Goal: Task Accomplishment & Management: Use online tool/utility

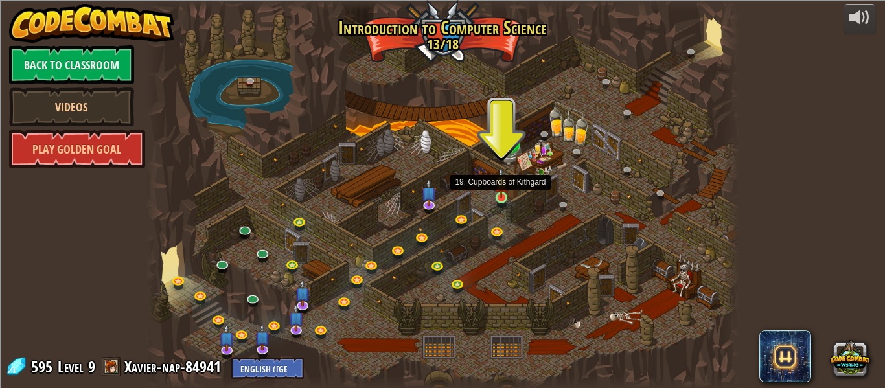
click at [498, 189] on img at bounding box center [502, 182] width 14 height 31
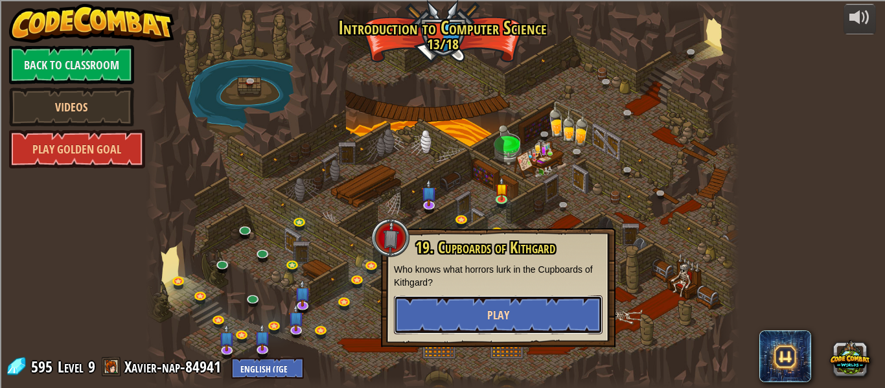
click at [477, 306] on button "Play" at bounding box center [498, 315] width 209 height 39
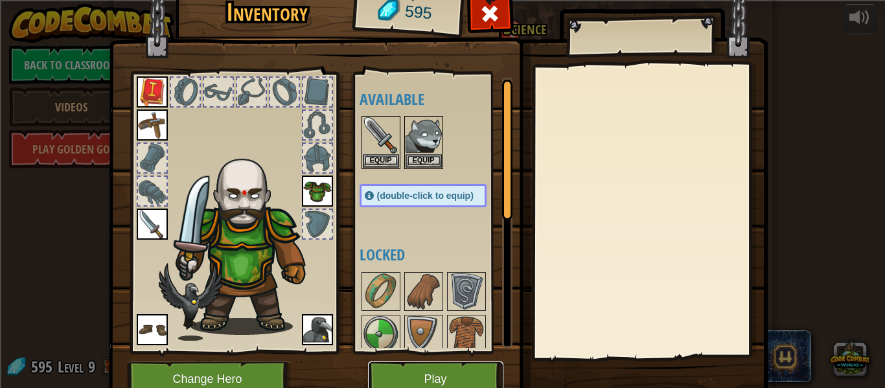
click at [417, 376] on button "Play" at bounding box center [435, 380] width 135 height 36
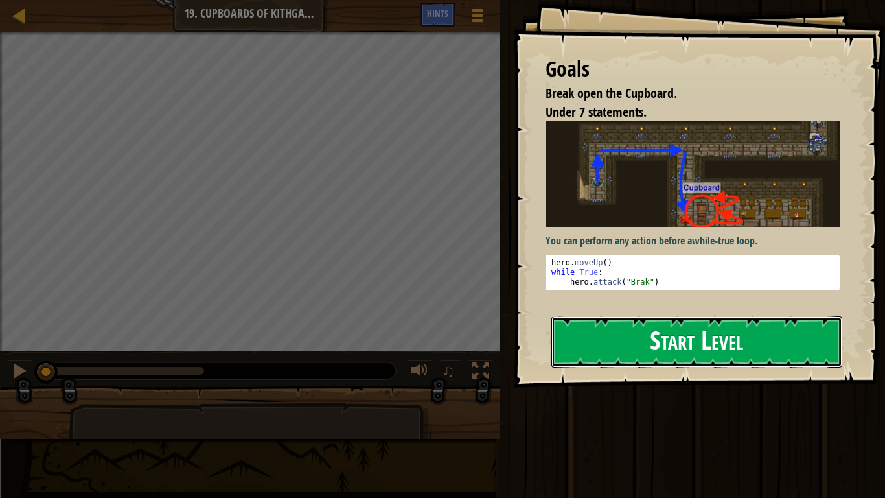
click at [657, 339] on button "Start Level" at bounding box center [697, 341] width 291 height 51
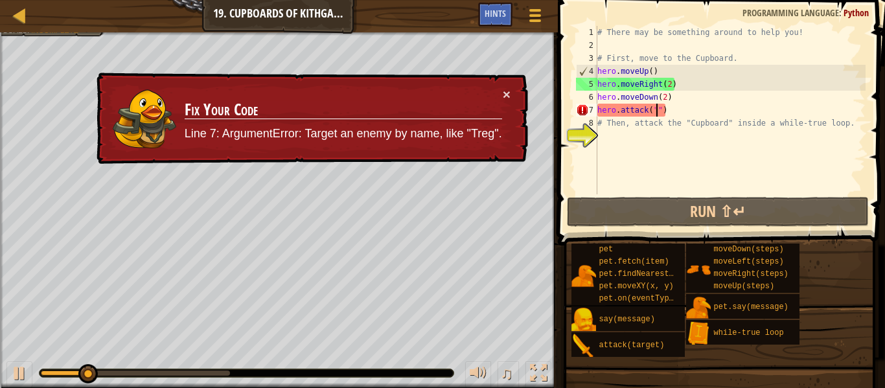
click at [659, 115] on div "# There may be something around to help you! # First, move to the Cupboard. her…" at bounding box center [730, 123] width 271 height 194
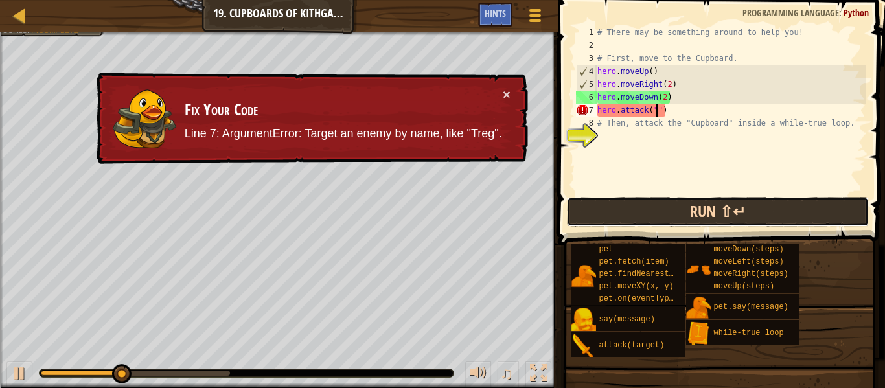
click at [677, 203] on button "Run ⇧↵" at bounding box center [718, 212] width 302 height 30
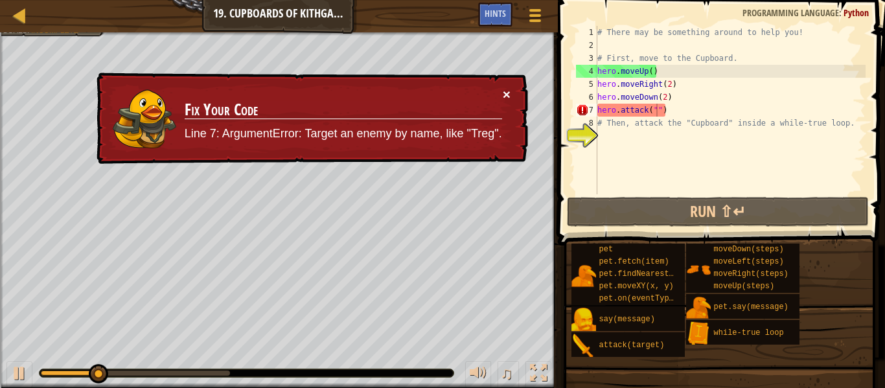
click at [509, 90] on button "×" at bounding box center [507, 94] width 8 height 14
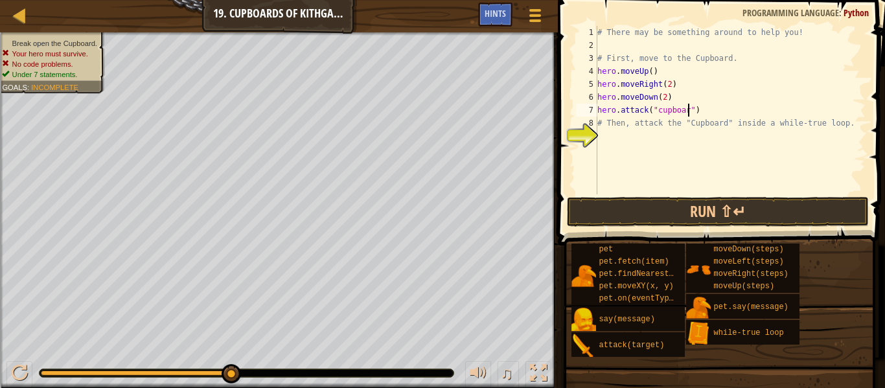
scroll to position [6, 14]
click at [682, 204] on button "Run ⇧↵" at bounding box center [718, 212] width 302 height 30
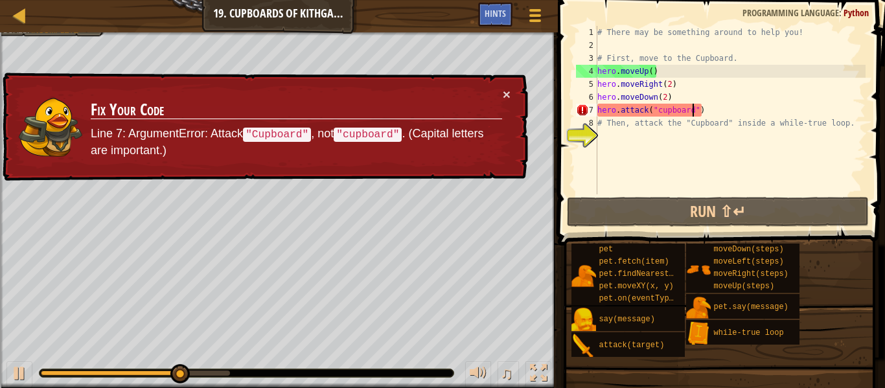
click at [662, 115] on div "# There may be something around to help you! # First, move to the Cupboard. her…" at bounding box center [730, 123] width 271 height 194
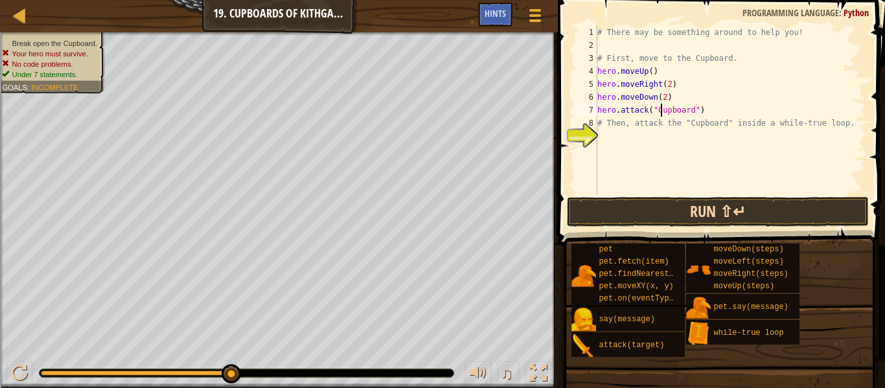
scroll to position [6, 10]
type textarea "hero.attack("Cupboard")"
click at [747, 207] on button "Run ⇧↵" at bounding box center [718, 212] width 302 height 30
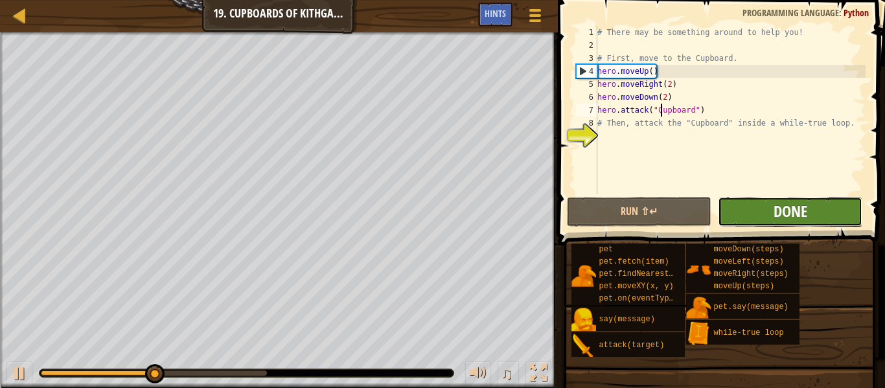
click at [795, 218] on span "Done" at bounding box center [791, 211] width 34 height 21
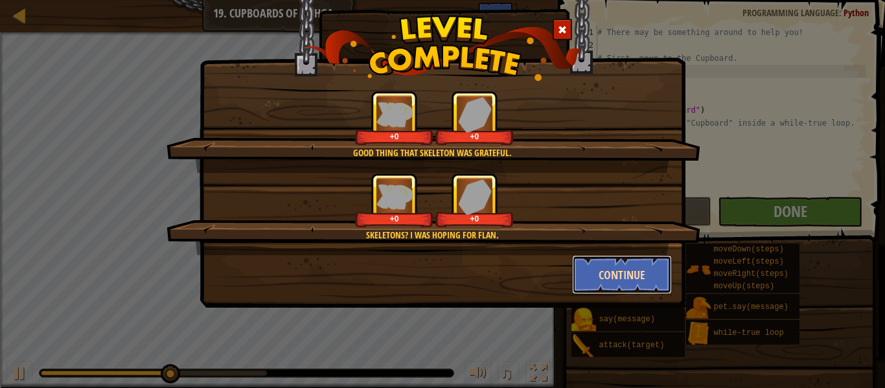
click at [627, 290] on button "Continue" at bounding box center [622, 274] width 100 height 39
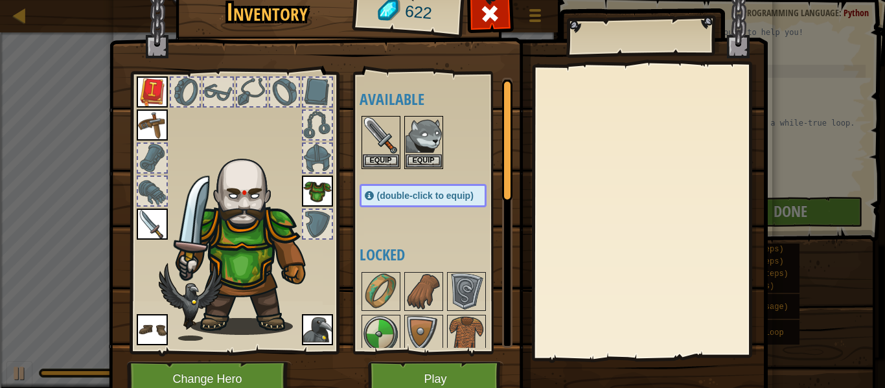
click at [325, 334] on img at bounding box center [317, 329] width 31 height 31
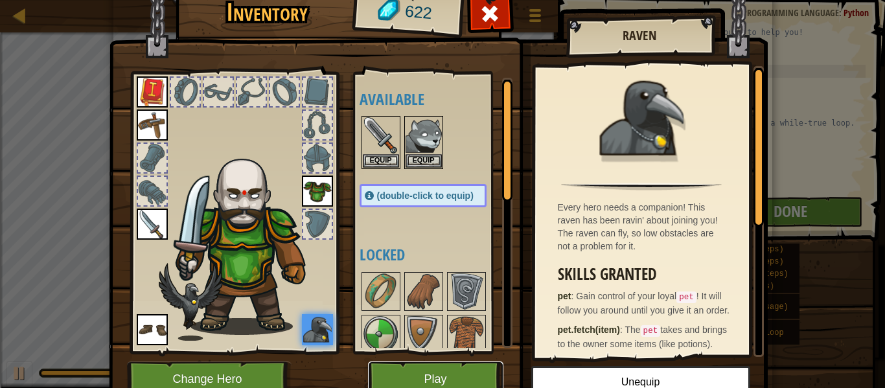
click at [398, 371] on button "Play" at bounding box center [435, 380] width 135 height 36
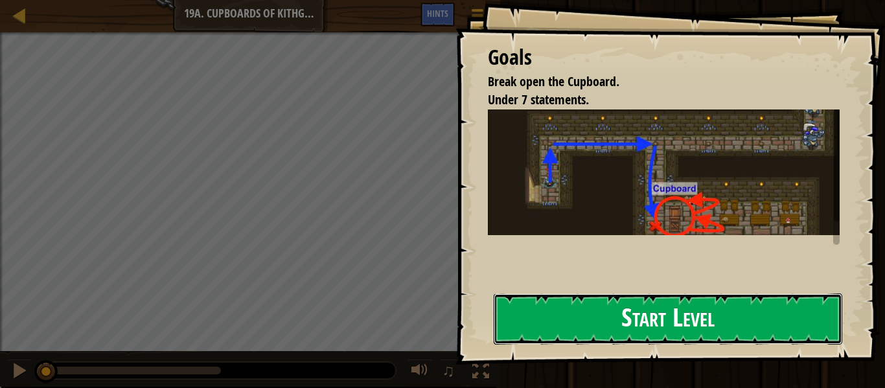
click at [598, 306] on button "Start Level" at bounding box center [668, 319] width 349 height 51
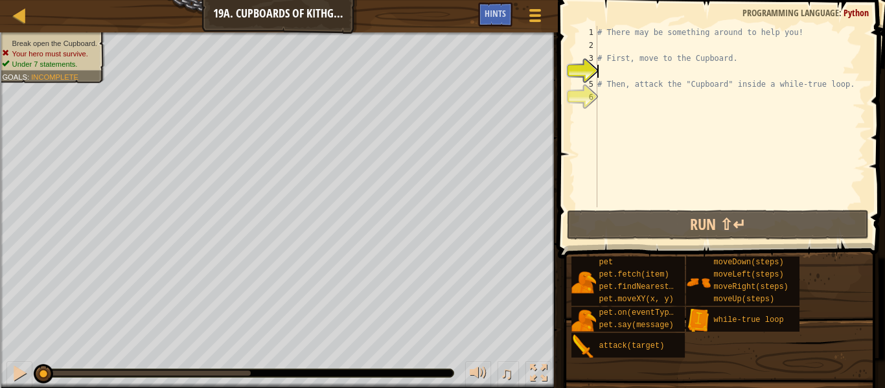
click at [627, 47] on div "# There may be something around to help you! # First, move to the Cupboard. # T…" at bounding box center [730, 129] width 271 height 207
type textarea "h"
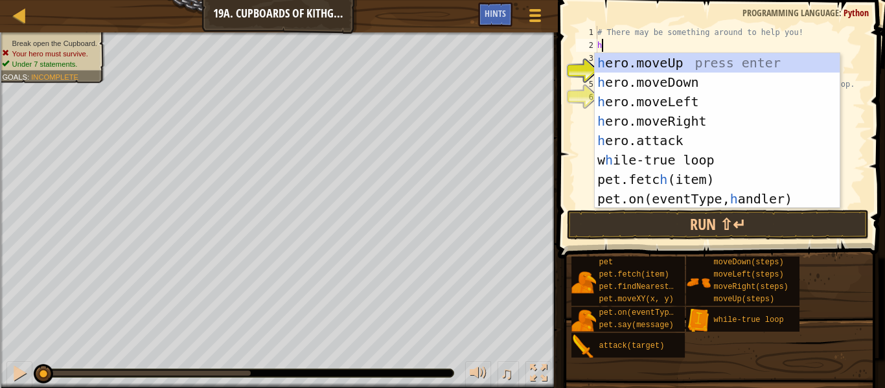
scroll to position [6, 0]
click at [644, 76] on div "h ero.moveUp press enter h ero.moveDown press enter h ero.moveLeft press enter …" at bounding box center [717, 150] width 245 height 194
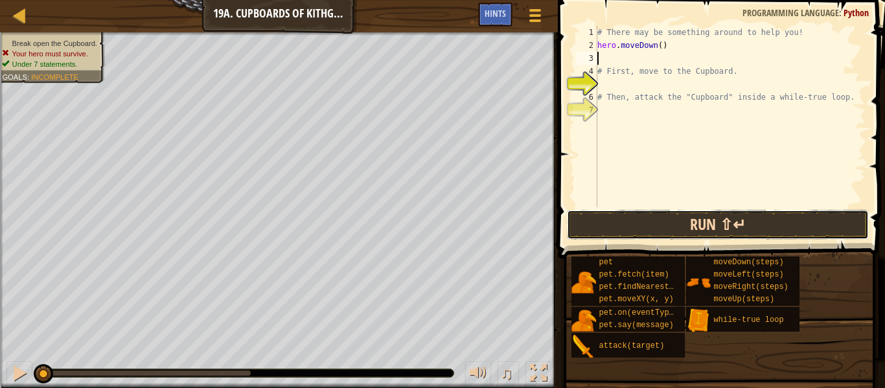
click at [662, 229] on button "Run ⇧↵" at bounding box center [718, 225] width 302 height 30
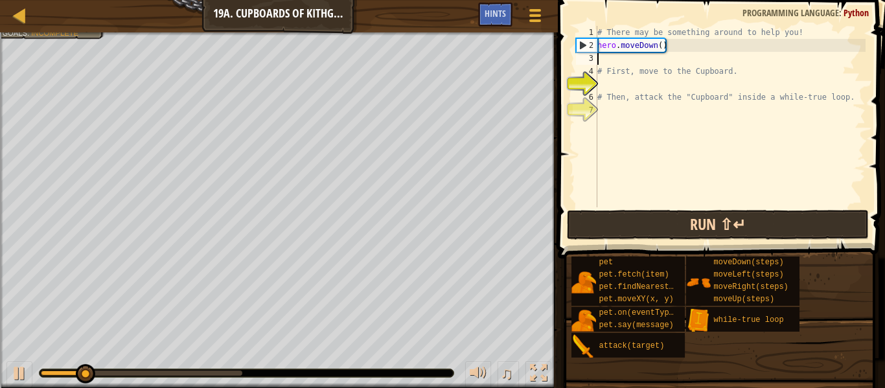
type textarea "h"
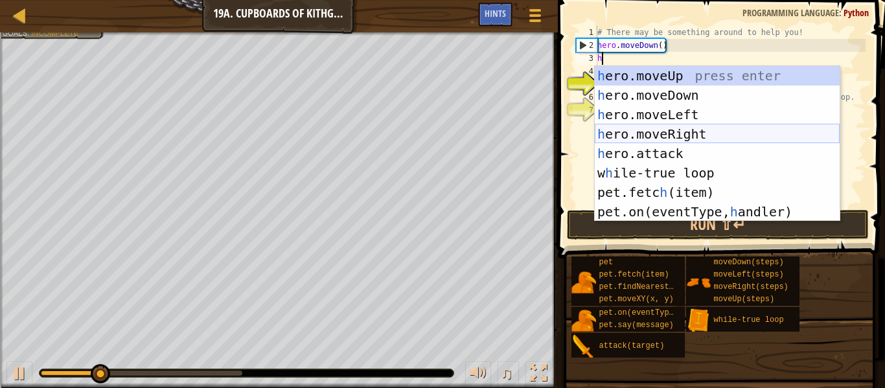
click at [668, 134] on div "h ero.moveUp press enter h ero.moveDown press enter h ero.moveLeft press enter …" at bounding box center [717, 163] width 245 height 194
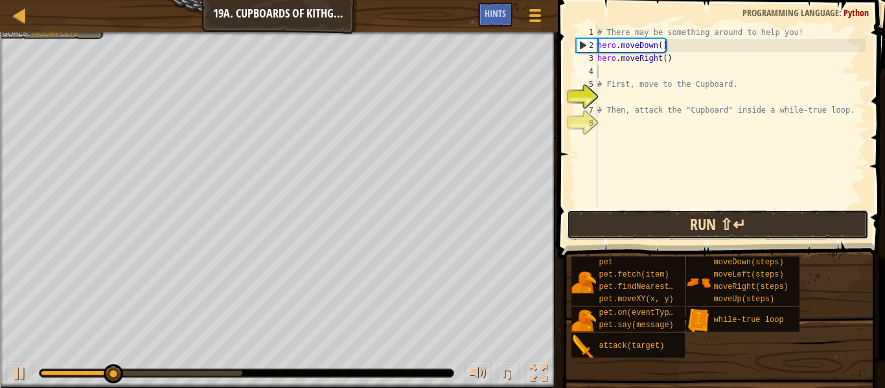
click at [668, 224] on button "Run ⇧↵" at bounding box center [718, 225] width 302 height 30
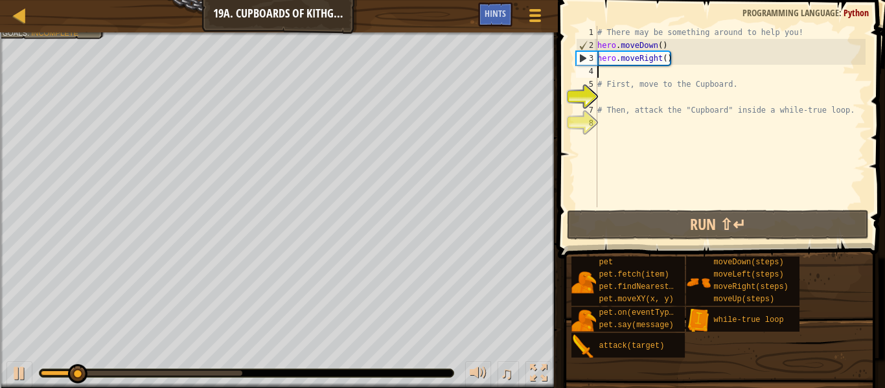
click at [677, 67] on div "# There may be something around to help you! hero . moveDown ( ) hero . moveRig…" at bounding box center [730, 129] width 271 height 207
click at [673, 60] on div "# There may be something around to help you! hero . moveDown ( ) hero . moveRig…" at bounding box center [730, 129] width 271 height 207
click at [659, 55] on div "# There may be something around to help you! hero . moveDown ( ) hero . moveRig…" at bounding box center [730, 129] width 271 height 207
click at [674, 56] on div "# There may be something around to help you! hero . moveDown ( ) hero . moveRig…" at bounding box center [730, 129] width 271 height 207
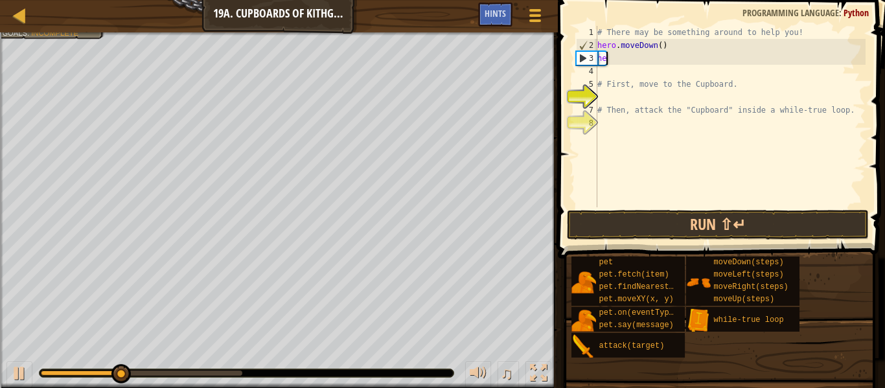
type textarea "h"
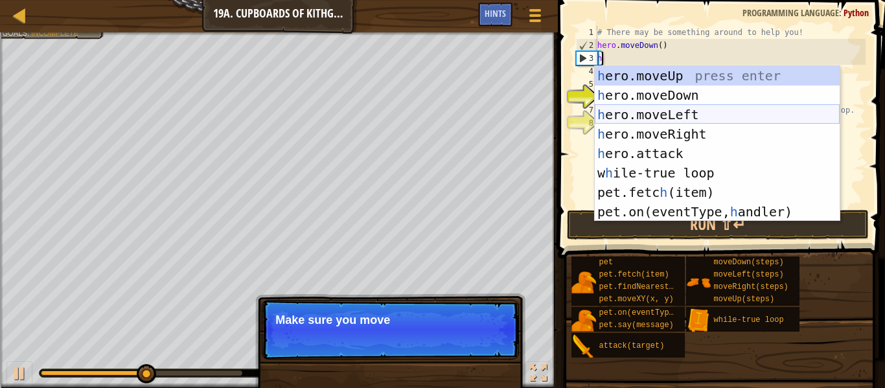
click at [753, 115] on div "h ero.moveUp press enter h ero.moveDown press enter h ero.moveLeft press enter …" at bounding box center [717, 163] width 245 height 194
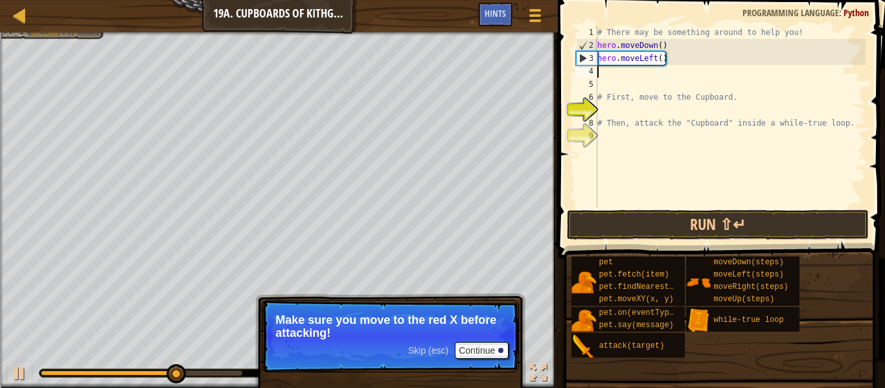
click at [664, 59] on div "# There may be something around to help you! hero . moveDown ( ) hero . moveLef…" at bounding box center [730, 129] width 271 height 207
click at [664, 62] on div "# There may be something around to help you! hero . moveDown ( ) hero . moveLef…" at bounding box center [730, 129] width 271 height 207
click at [662, 63] on div "# There may be something around to help you! hero . moveDown ( ) hero . moveLef…" at bounding box center [730, 129] width 271 height 207
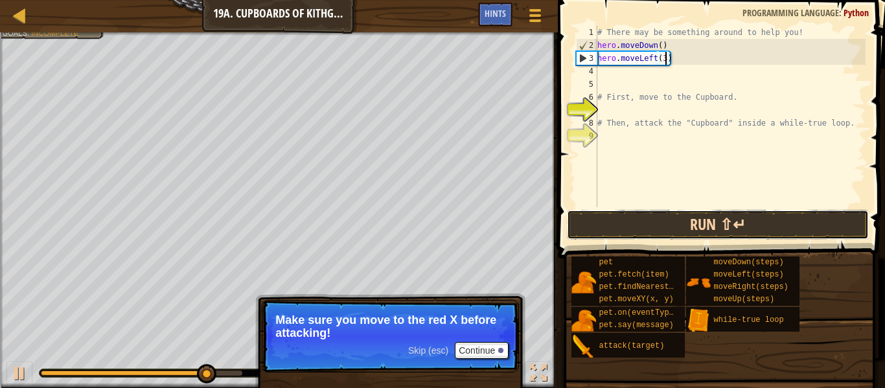
click at [690, 219] on button "Run ⇧↵" at bounding box center [718, 225] width 302 height 30
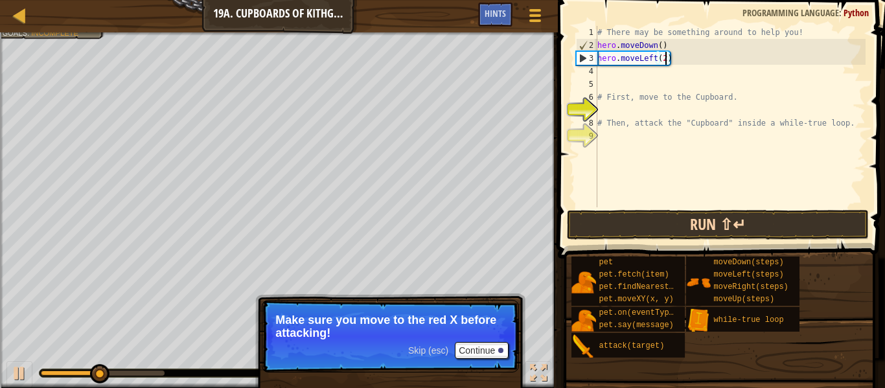
type textarea "hero.moveLeft(2)"
click at [680, 220] on button "Run ⇧↵" at bounding box center [718, 225] width 302 height 30
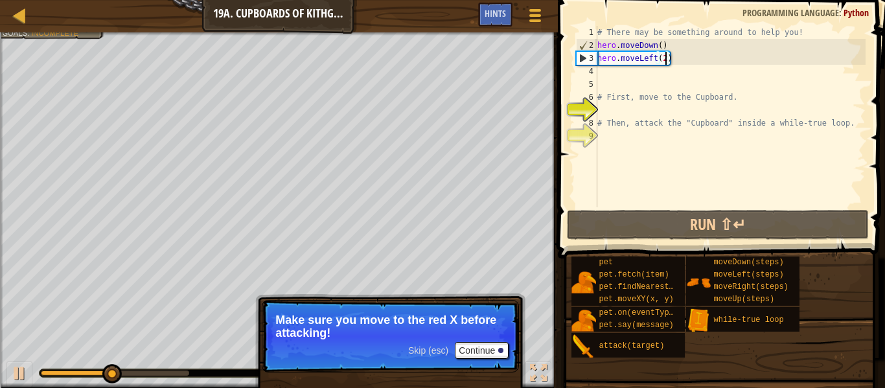
click at [606, 75] on div "# There may be something around to help you! hero . moveDown ( ) hero . moveLef…" at bounding box center [730, 129] width 271 height 207
type textarea "h"
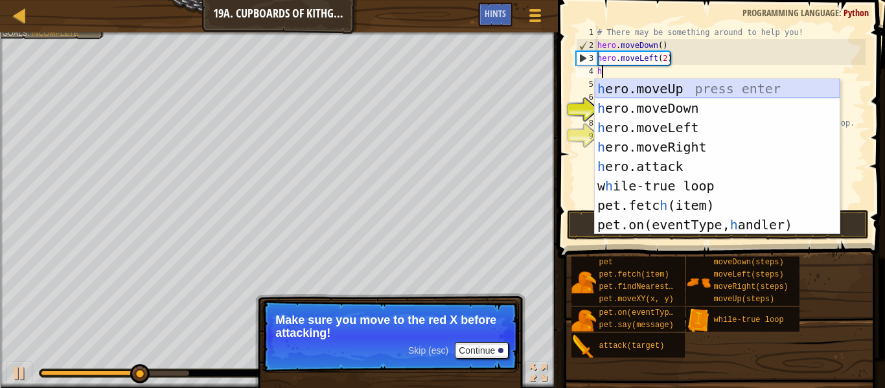
click at [631, 86] on div "h ero.moveUp press enter h ero.moveDown press enter h ero.moveLeft press enter …" at bounding box center [717, 176] width 245 height 194
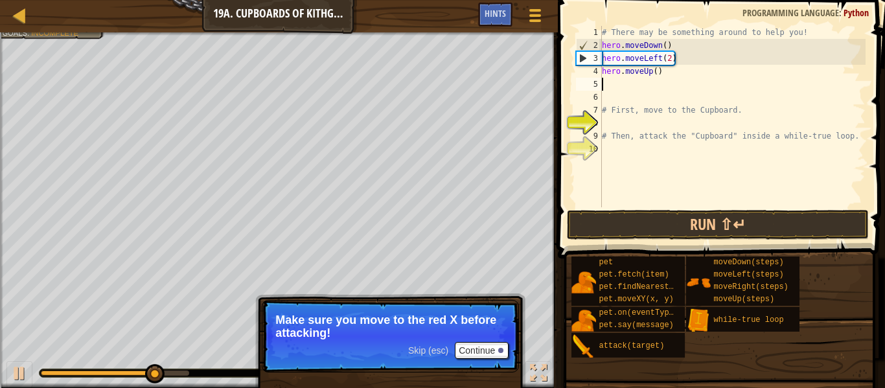
click at [655, 71] on div "# There may be something around to help you! hero . moveDown ( ) hero . moveLef…" at bounding box center [733, 129] width 266 height 207
click at [657, 73] on div "# There may be something around to help you! hero . moveDown ( ) hero . moveLef…" at bounding box center [733, 129] width 266 height 207
type textarea "hero.moveUp(2)"
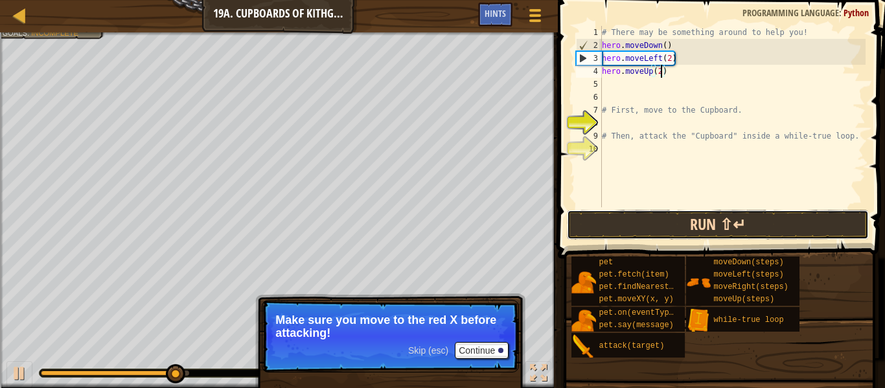
click at [734, 238] on button "Run ⇧↵" at bounding box center [718, 225] width 302 height 30
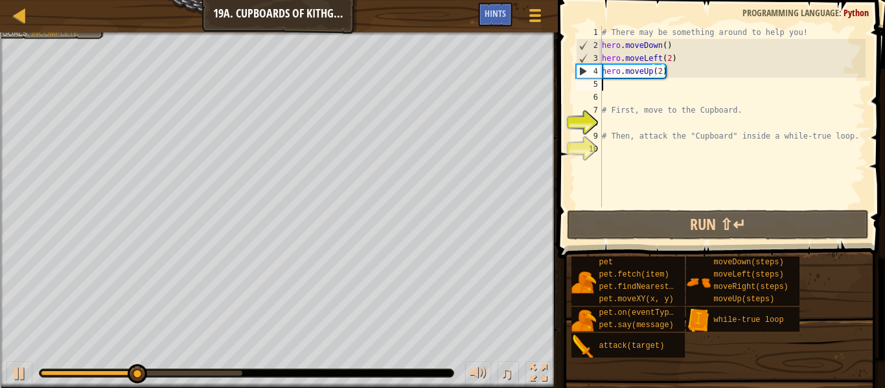
click at [612, 87] on div "# There may be something around to help you! hero . moveDown ( ) hero . moveLef…" at bounding box center [733, 129] width 266 height 207
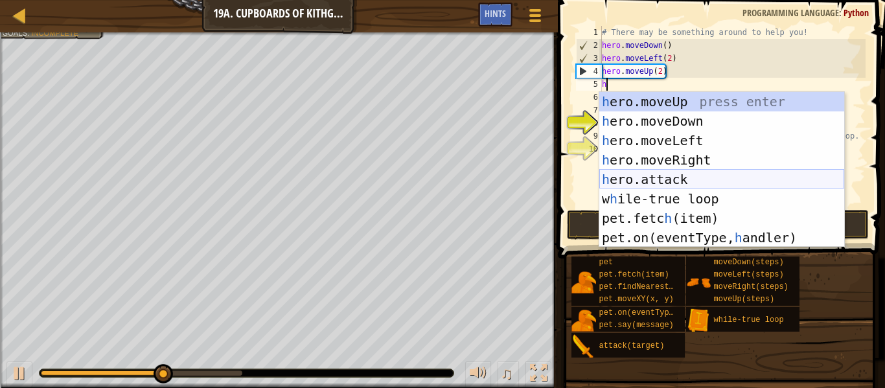
click at [671, 181] on div "h ero.moveUp press enter h ero.moveDown press enter h ero.moveLeft press enter …" at bounding box center [722, 189] width 245 height 194
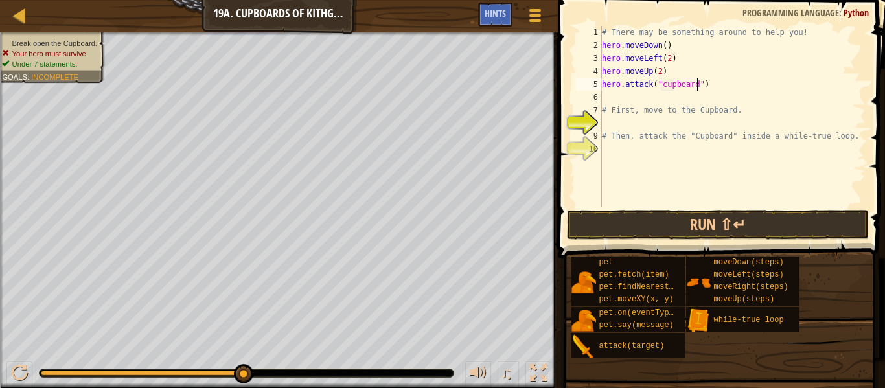
scroll to position [6, 14]
click at [666, 86] on div "# There may be something around to help you! hero . moveDown ( ) hero . moveLef…" at bounding box center [733, 129] width 266 height 207
type textarea "hero.attack("Cupboard")"
click at [691, 220] on button "Run ⇧↵" at bounding box center [718, 225] width 302 height 30
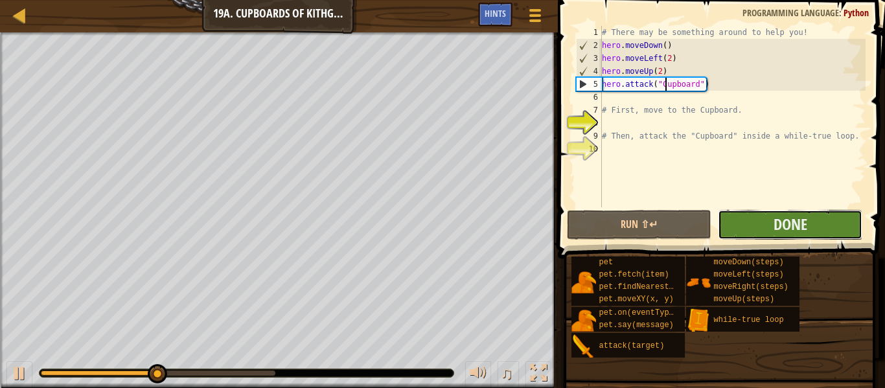
click at [771, 223] on button "Done" at bounding box center [790, 225] width 145 height 30
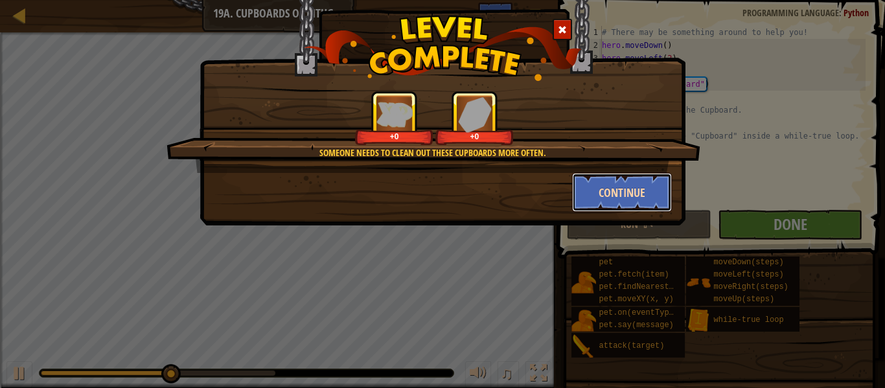
click at [644, 187] on button "Continue" at bounding box center [622, 192] width 100 height 39
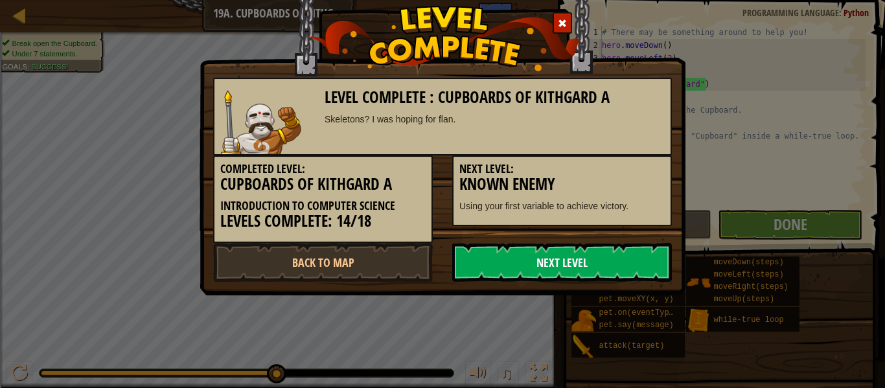
click at [605, 266] on link "Next Level" at bounding box center [562, 262] width 220 height 39
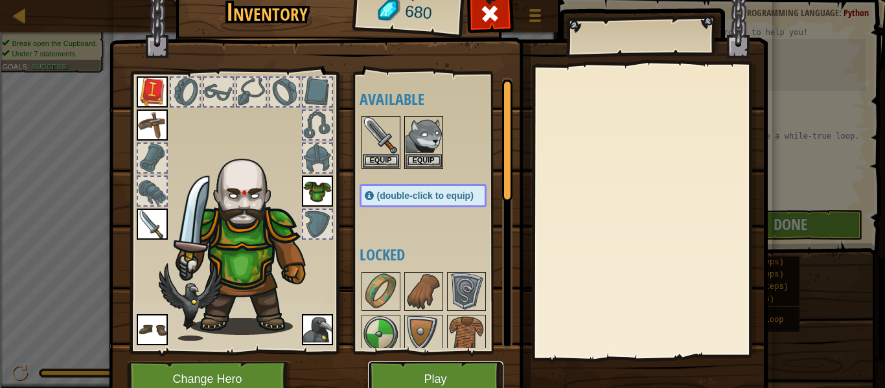
click at [475, 372] on button "Play" at bounding box center [435, 380] width 135 height 36
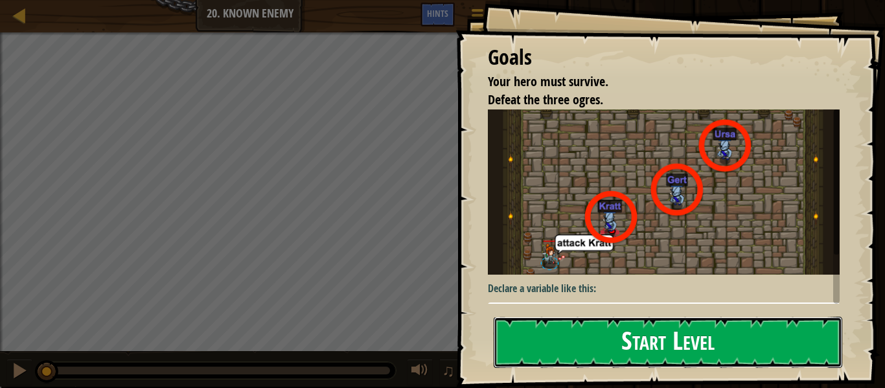
click at [527, 342] on button "Start Level" at bounding box center [668, 342] width 349 height 51
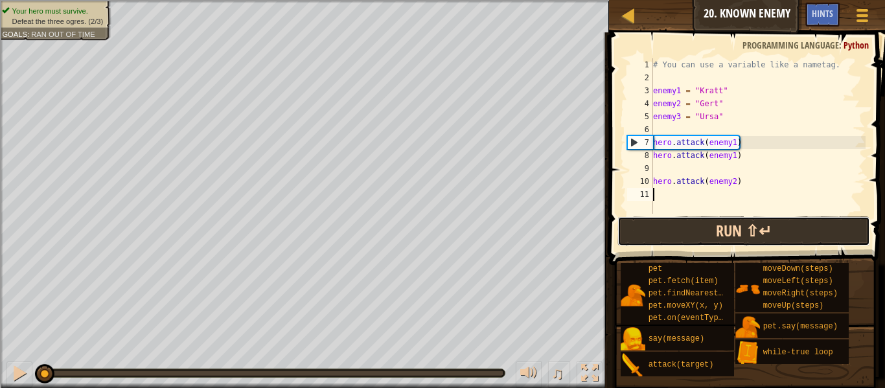
click at [691, 228] on button "Run ⇧↵" at bounding box center [744, 231] width 253 height 30
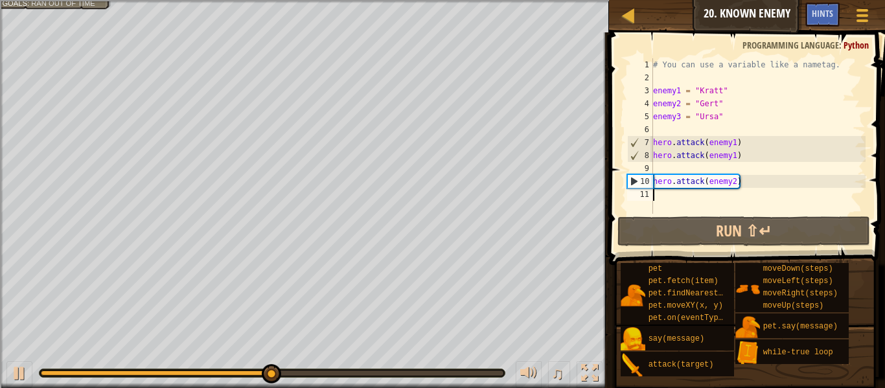
drag, startPoint x: 772, startPoint y: 198, endPoint x: 736, endPoint y: 189, distance: 37.3
click at [736, 189] on div "# You can use a variable like a nametag. enemy1 = "[PERSON_NAME]" enemy2 = "[PE…" at bounding box center [758, 148] width 215 height 181
drag, startPoint x: 752, startPoint y: 185, endPoint x: 653, endPoint y: 187, distance: 99.2
click at [653, 187] on div "# You can use a variable like a nametag. enemy1 = "[PERSON_NAME]" enemy2 = "[PE…" at bounding box center [758, 148] width 215 height 181
type textarea "hero.attack(enemy2)"
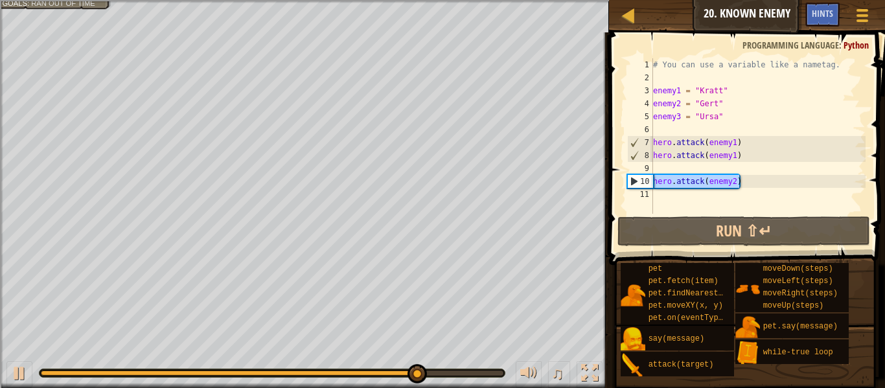
click at [668, 204] on div "# You can use a variable like a nametag. enemy1 = "[PERSON_NAME]" enemy2 = "[PE…" at bounding box center [758, 148] width 215 height 181
paste textarea "hero.attack(enemy2)"
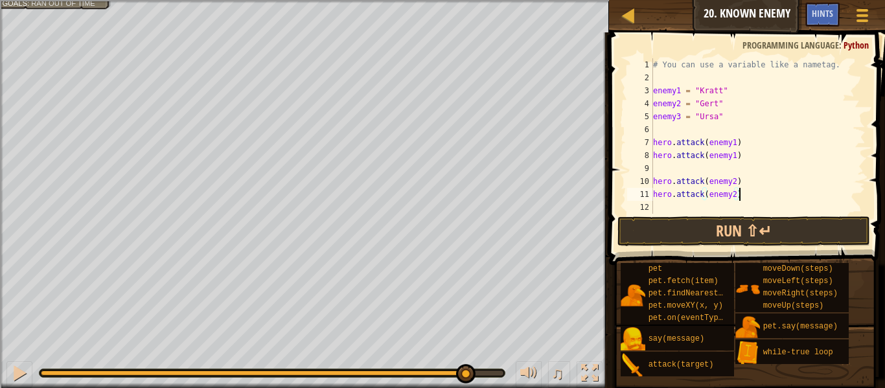
click at [736, 198] on div "# You can use a variable like a nametag. enemy1 = "[PERSON_NAME]" enemy2 = "[PE…" at bounding box center [758, 148] width 215 height 181
type textarea "hero.attack(enemy3)"
click at [767, 224] on button "Run ⇧↵" at bounding box center [744, 231] width 253 height 30
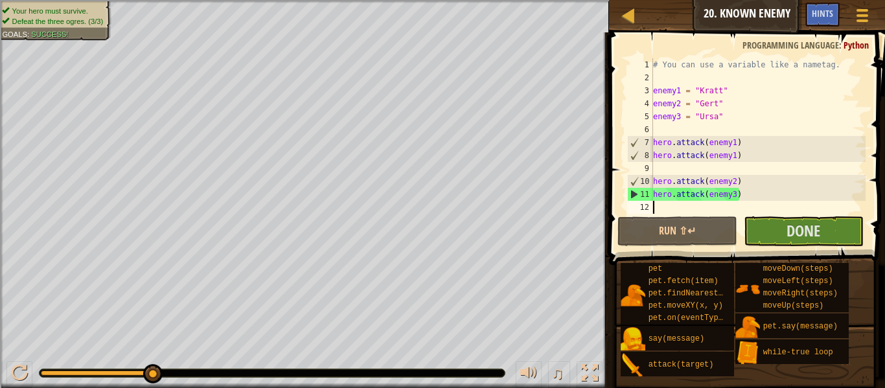
click at [686, 207] on div "# You can use a variable like a nametag. enemy1 = "[PERSON_NAME]" enemy2 = "[PE…" at bounding box center [758, 148] width 215 height 181
click at [761, 233] on button "Done" at bounding box center [804, 231] width 120 height 30
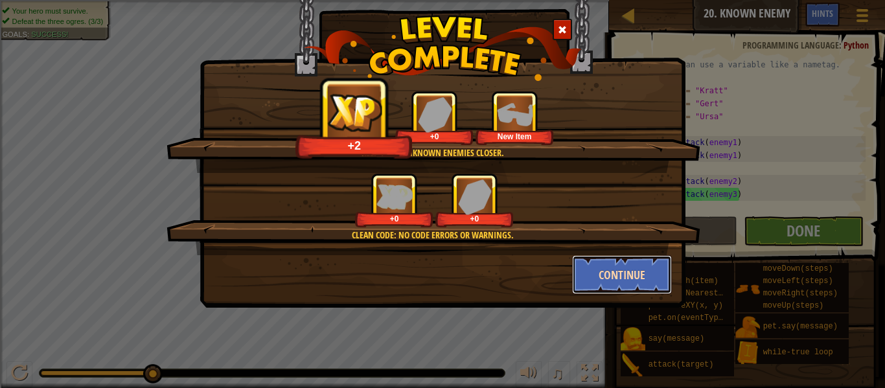
click at [642, 265] on button "Continue" at bounding box center [622, 274] width 100 height 39
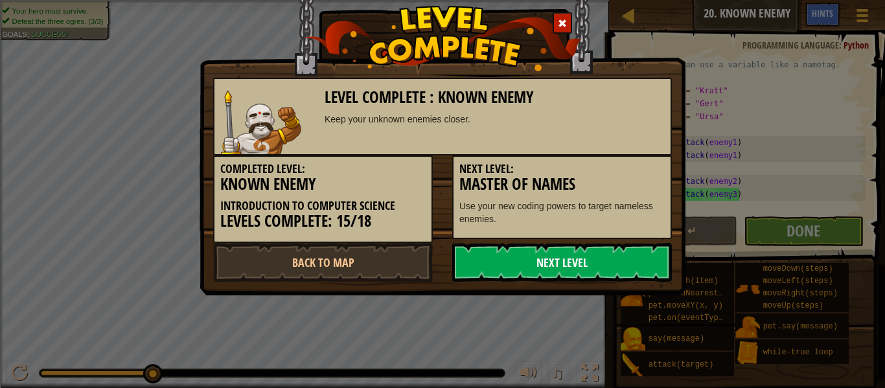
click at [592, 260] on link "Next Level" at bounding box center [562, 262] width 220 height 39
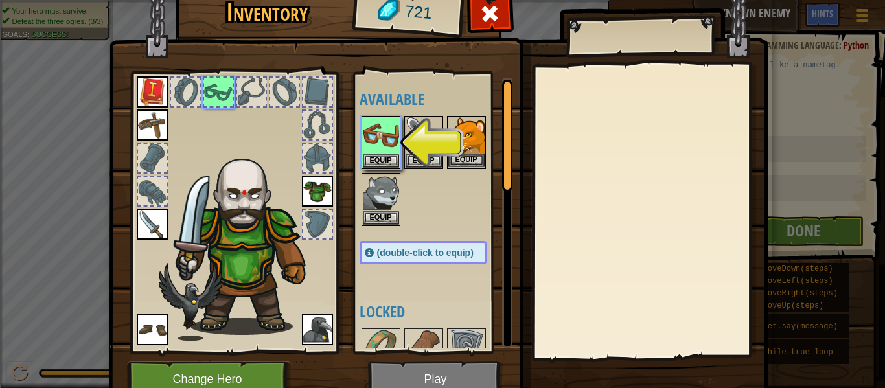
click at [465, 145] on img at bounding box center [467, 135] width 36 height 36
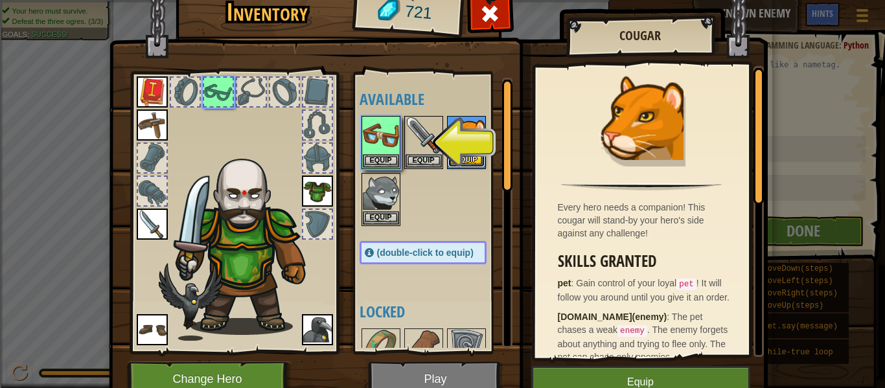
click at [461, 159] on button "Equip" at bounding box center [467, 161] width 36 height 14
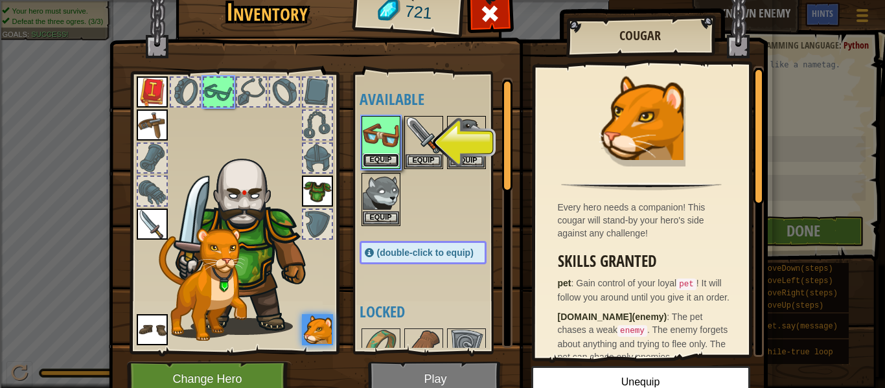
click at [377, 163] on button "Equip" at bounding box center [381, 161] width 36 height 14
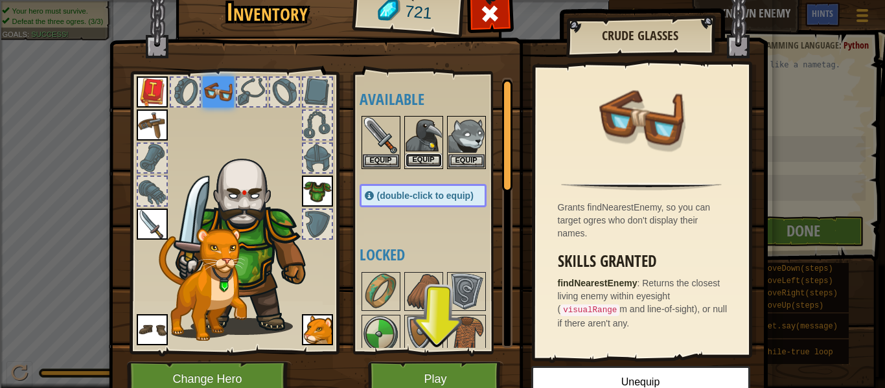
click at [419, 160] on button "Equip" at bounding box center [424, 161] width 36 height 14
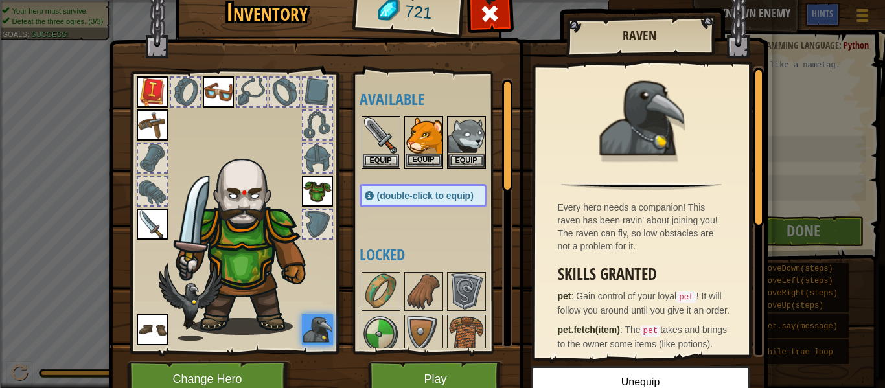
click at [420, 117] on img at bounding box center [424, 135] width 36 height 36
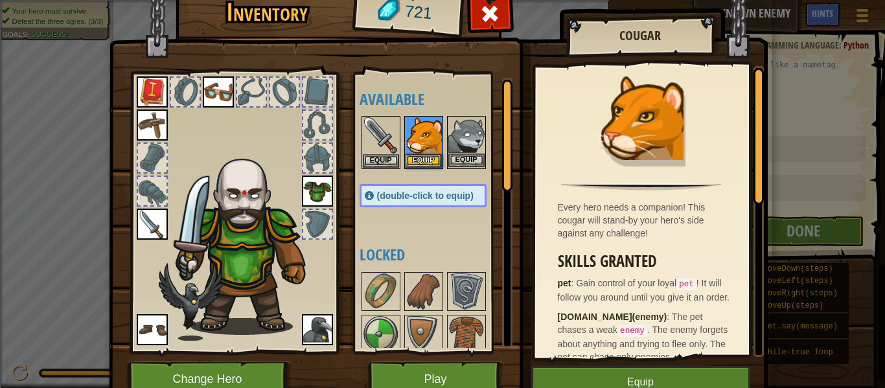
click at [470, 124] on img at bounding box center [467, 135] width 36 height 36
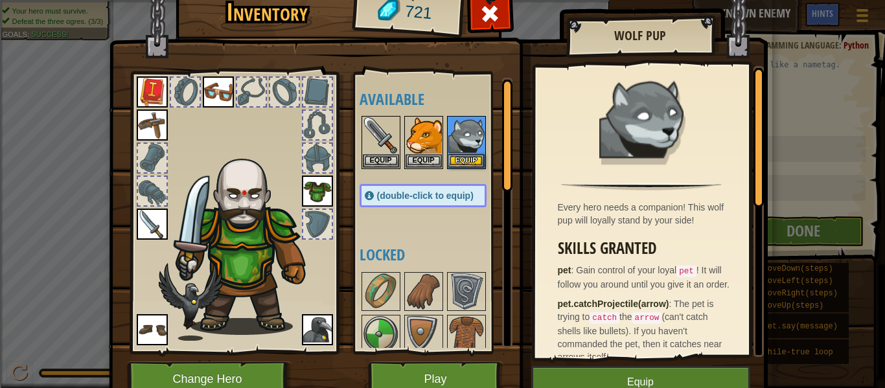
click at [250, 266] on img at bounding box center [248, 240] width 159 height 189
click at [398, 291] on img at bounding box center [381, 292] width 36 height 36
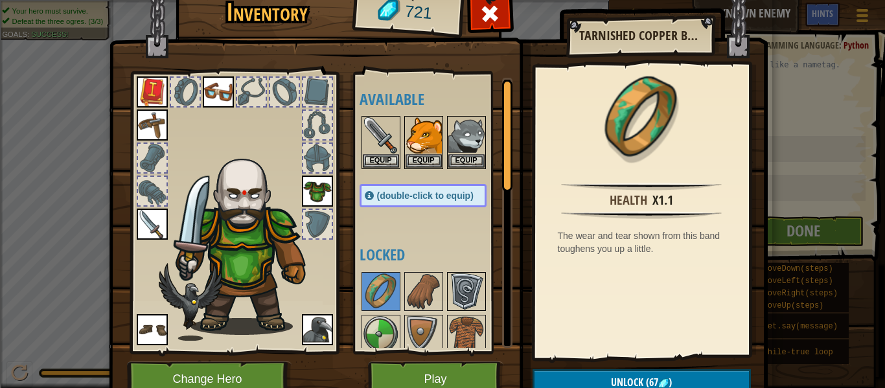
click at [447, 296] on div at bounding box center [466, 291] width 39 height 39
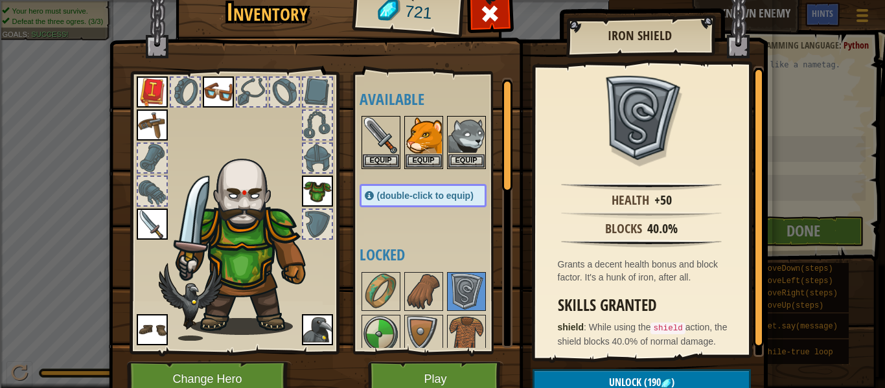
click at [459, 99] on h4 "Available" at bounding box center [436, 99] width 153 height 17
click at [403, 375] on button "Play" at bounding box center [435, 380] width 135 height 36
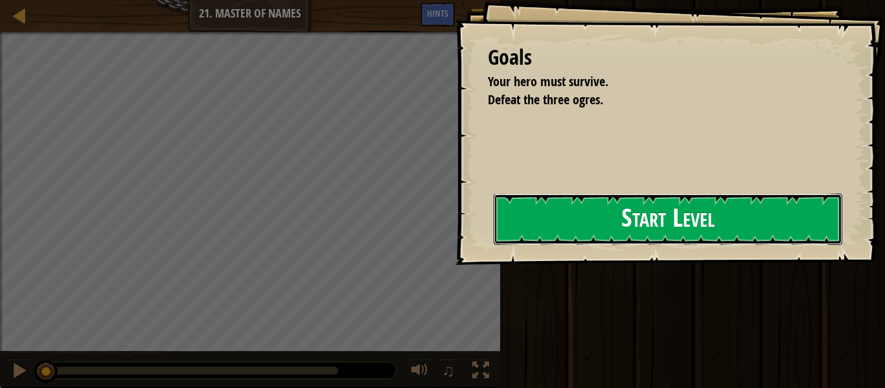
click at [552, 205] on button "Start Level" at bounding box center [668, 219] width 349 height 51
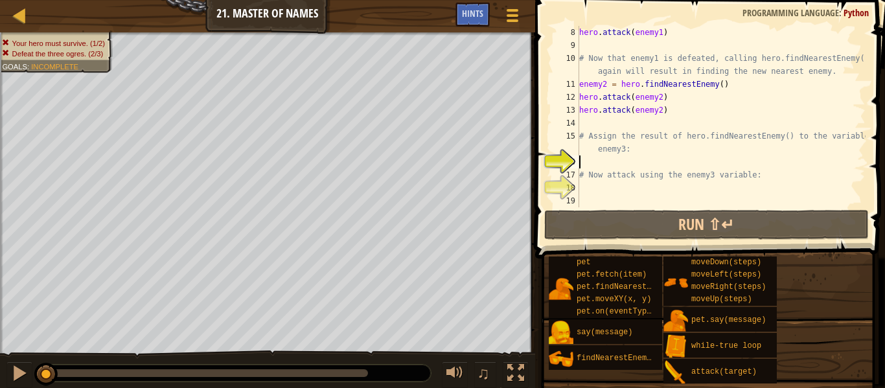
scroll to position [117, 0]
click at [639, 117] on div "hero . attack ( enemy1 ) # Now that enemy1 is defeated, calling hero.findNeares…" at bounding box center [721, 129] width 289 height 207
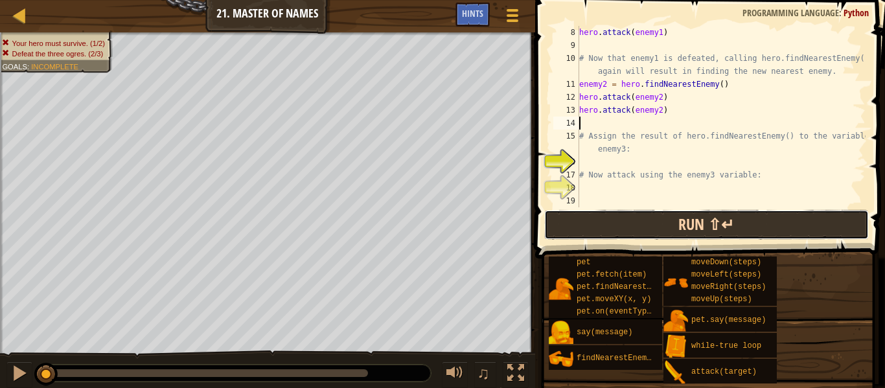
click at [692, 220] on button "Run ⇧↵" at bounding box center [706, 225] width 325 height 30
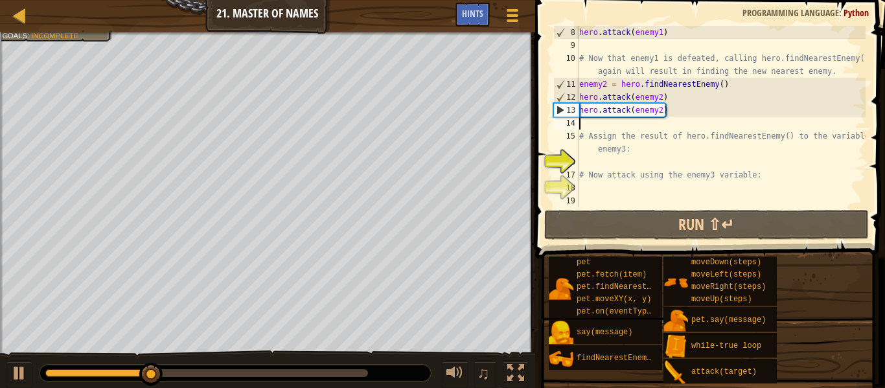
click at [521, 119] on div "Map Introduction to Computer Science 21. Master of Names Game Menu Done Hints 1…" at bounding box center [442, 194] width 885 height 388
click at [678, 119] on div "hero . attack ( enemy1 ) # Now that enemy1 is defeated, calling hero.findNeares…" at bounding box center [721, 129] width 289 height 207
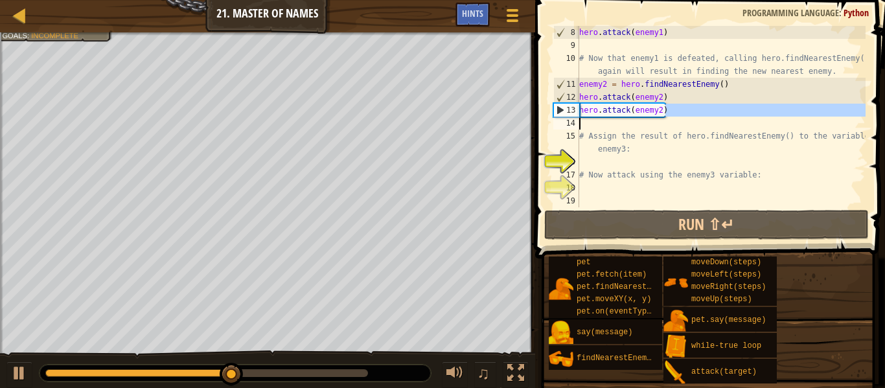
drag, startPoint x: 669, startPoint y: 113, endPoint x: 547, endPoint y: 115, distance: 121.9
click at [547, 115] on div "8 9 10 11 12 13 14 15 16 17 18 19 hero . attack ( enemy1 ) # Now that enemy1 is…" at bounding box center [708, 154] width 354 height 297
type textarea "hero.attack(enemy2)"
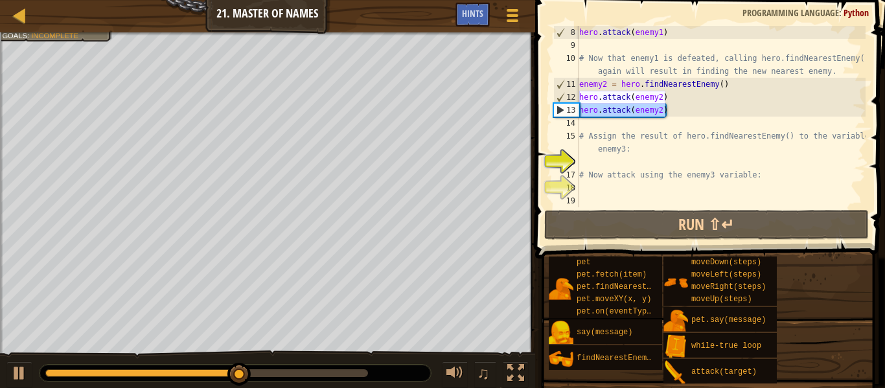
click at [547, 115] on span at bounding box center [711, 110] width 360 height 297
drag, startPoint x: 699, startPoint y: 113, endPoint x: 564, endPoint y: 112, distance: 135.5
click at [564, 112] on div "hero.attack(enemy2) 8 9 10 11 12 13 14 15 16 17 18 19 hero . attack ( enemy1 ) …" at bounding box center [708, 116] width 315 height 181
click at [576, 150] on div "15" at bounding box center [567, 143] width 26 height 26
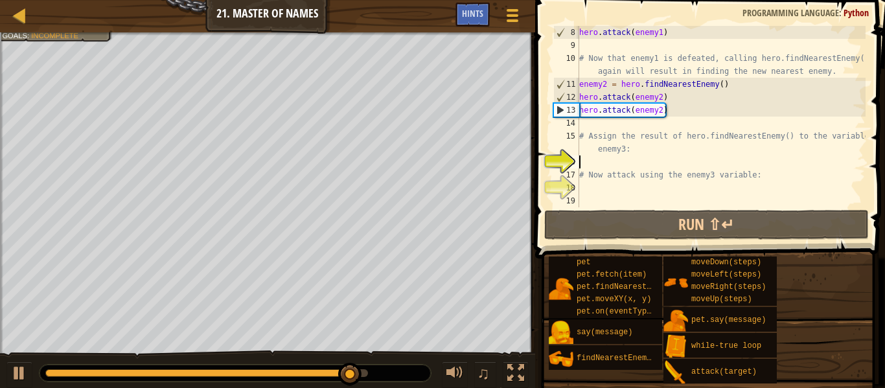
click at [592, 126] on div "hero . attack ( enemy1 ) # Now that enemy1 is defeated, calling hero.findNeares…" at bounding box center [721, 129] width 289 height 207
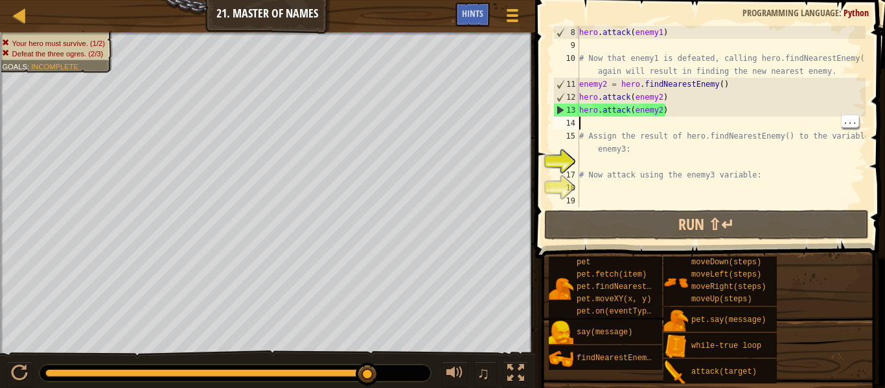
paste textarea "hero.attack(enemy2)"
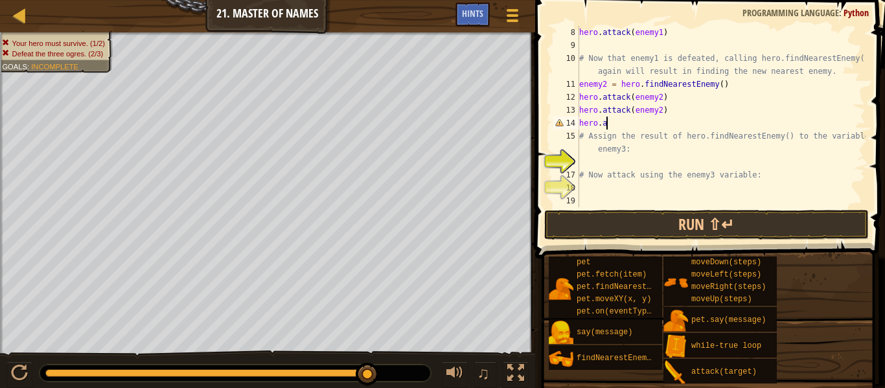
type textarea "h"
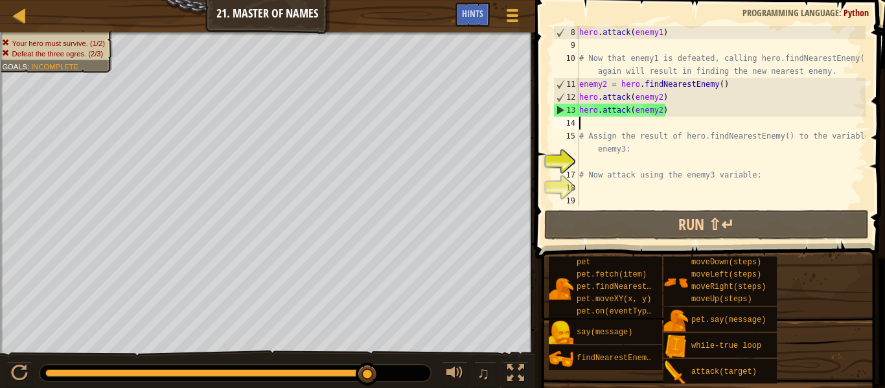
type textarea "h"
paste textarea "hero.attack(enemy2)"
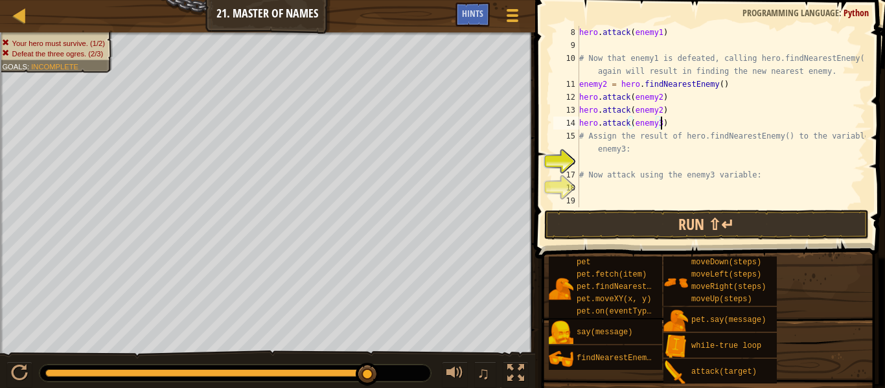
scroll to position [6, 12]
click at [632, 226] on button "Run ⇧↵" at bounding box center [706, 225] width 325 height 30
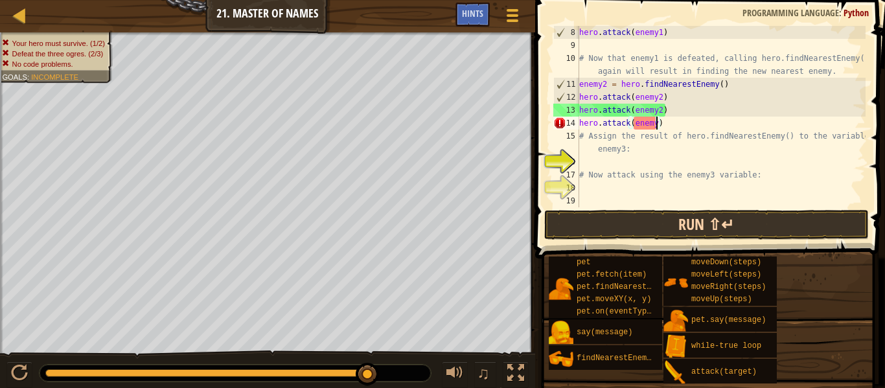
scroll to position [6, 11]
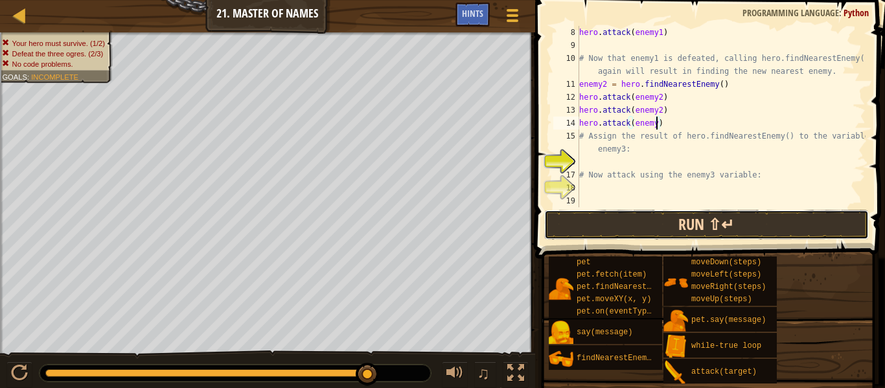
click at [668, 222] on button "Run ⇧↵" at bounding box center [706, 225] width 325 height 30
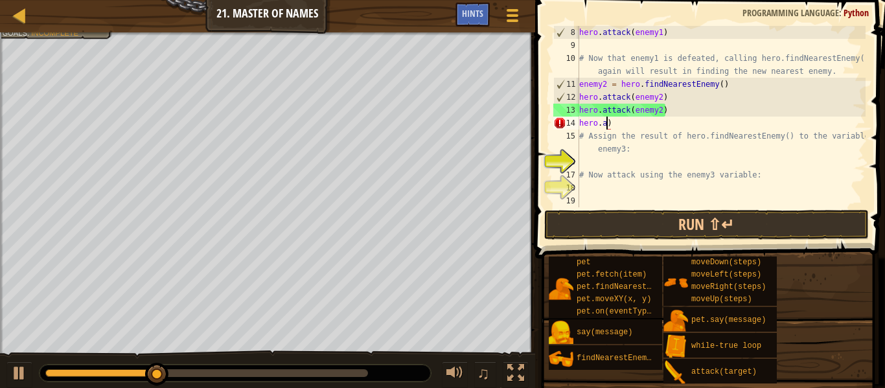
scroll to position [6, 2]
click at [634, 130] on div "hero . attack ( enemy1 ) # Now that enemy1 is defeated, calling hero.findNeares…" at bounding box center [721, 129] width 289 height 207
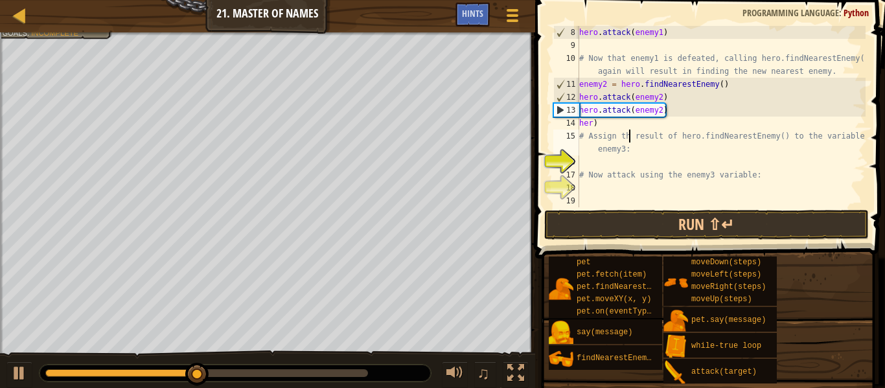
click at [620, 123] on div "hero . attack ( enemy1 ) # Now that enemy1 is defeated, calling hero.findNeares…" at bounding box center [721, 129] width 289 height 207
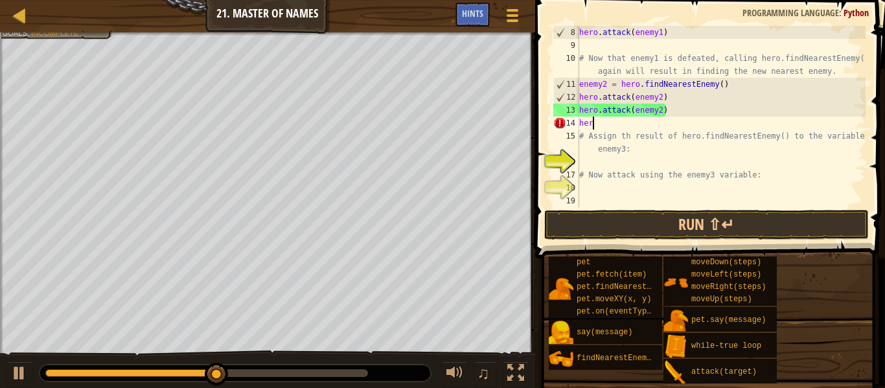
scroll to position [6, 1]
type textarea "h"
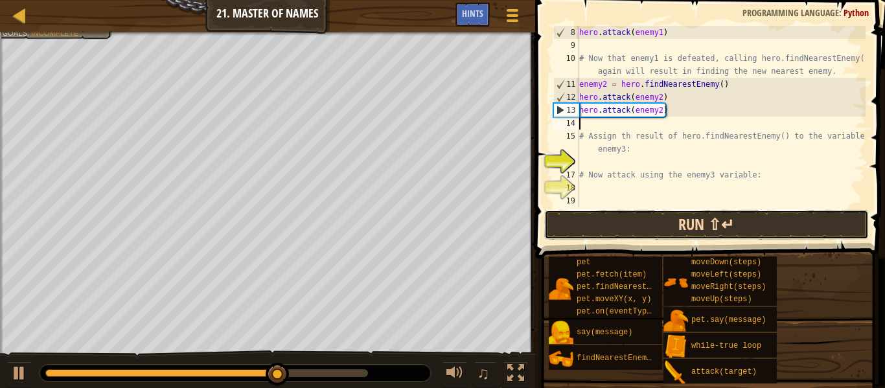
click at [638, 224] on button "Run ⇧↵" at bounding box center [706, 225] width 325 height 30
click at [638, 227] on button "Run ⇧↵" at bounding box center [706, 225] width 325 height 30
click at [638, 226] on button "Run ⇧↵" at bounding box center [706, 225] width 325 height 30
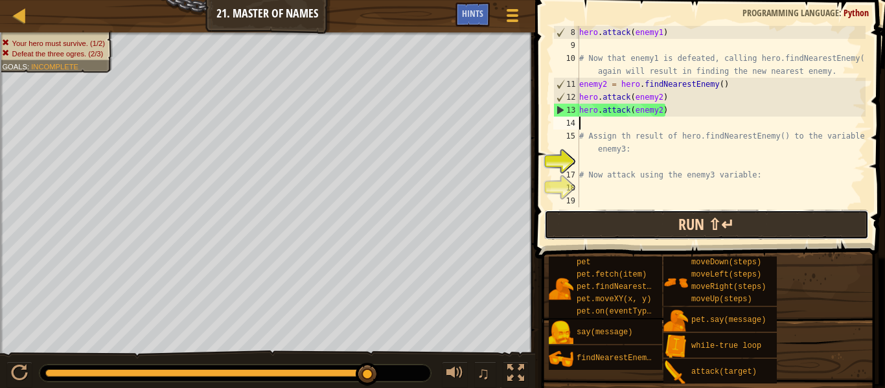
click at [661, 221] on button "Run ⇧↵" at bounding box center [706, 225] width 325 height 30
